Goal: Transaction & Acquisition: Subscribe to service/newsletter

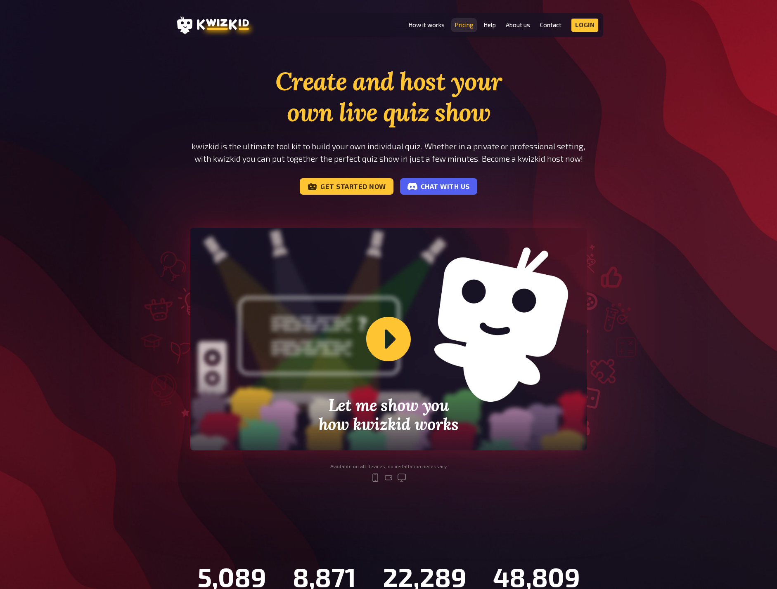
click at [464, 25] on link "Pricing" at bounding box center [463, 24] width 19 height 7
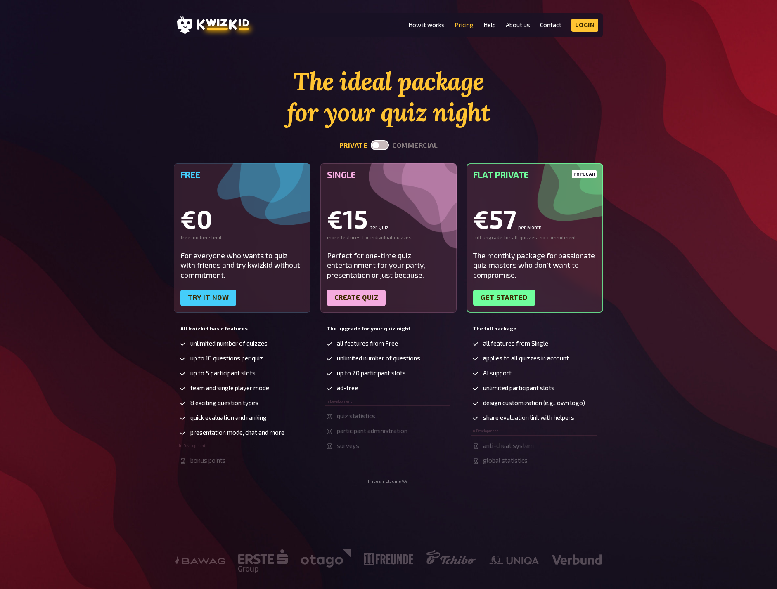
click at [380, 144] on label at bounding box center [380, 145] width 18 height 10
click at [371, 140] on input "checkbox" at bounding box center [370, 140] width 0 height 0
checkbox input "true"
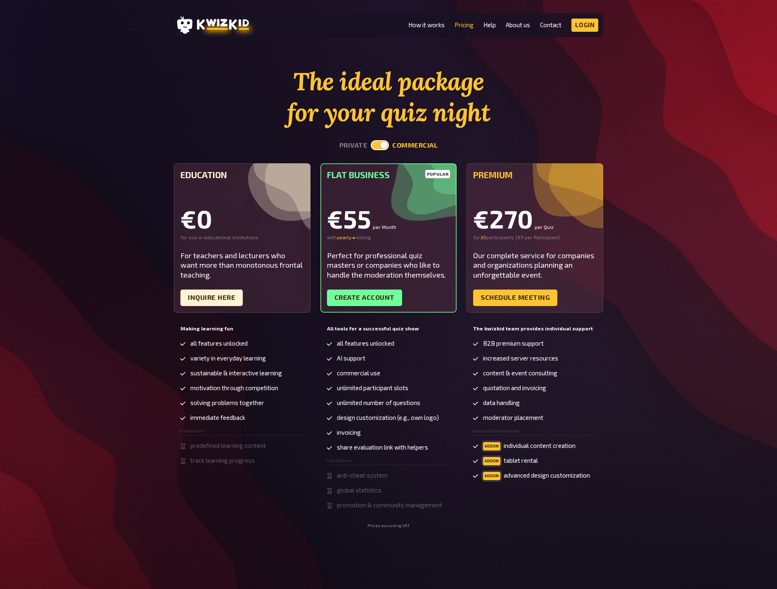
click at [348, 241] on div "popular Flat Business €55 per Month with yearly billing Perfect for professiona…" at bounding box center [388, 237] width 137 height 149
click at [349, 239] on div "yearly" at bounding box center [346, 237] width 19 height 7
click at [351, 239] on div "monthly" at bounding box center [358, 237] width 43 height 7
click at [685, 262] on div "The ideal package for your quiz night private commercial Education €0 for use i…" at bounding box center [388, 297] width 777 height 462
click at [700, 211] on div "The ideal package for your quiz night private commercial Education €0 for use i…" at bounding box center [388, 297] width 777 height 462
